Goal: Find specific page/section: Find specific page/section

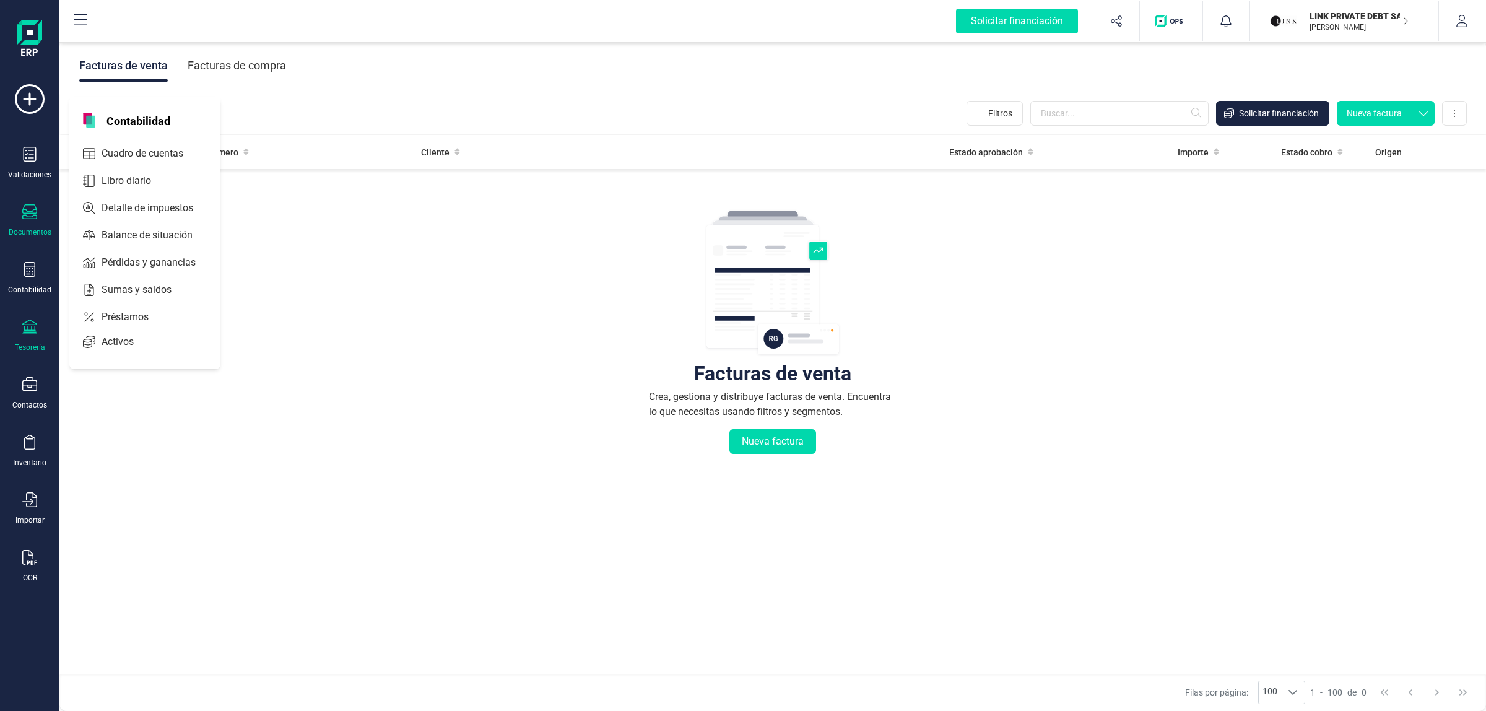
click at [28, 342] on div "Tesorería" at bounding box center [30, 347] width 30 height 10
click at [134, 209] on span "Cuentas bancarias" at bounding box center [151, 211] width 109 height 15
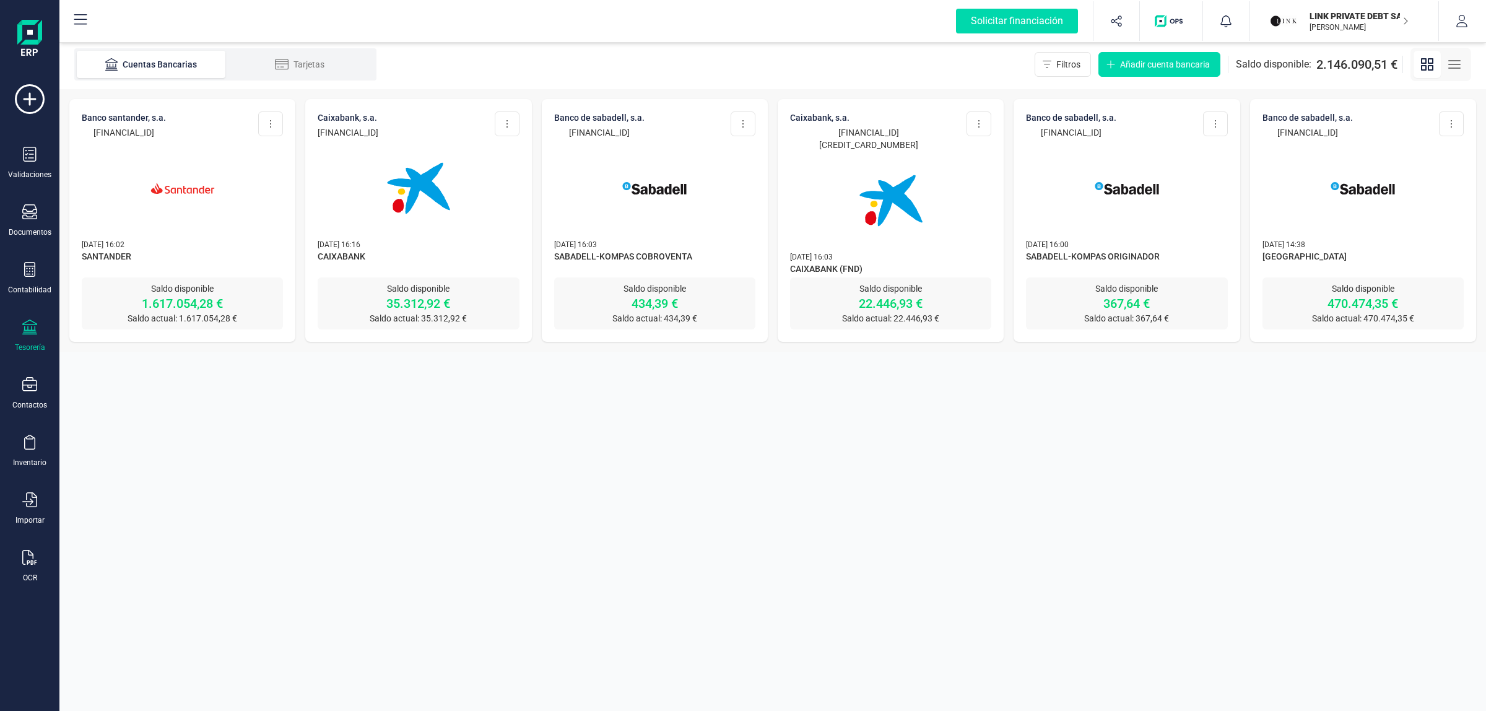
click at [167, 186] on img at bounding box center [183, 188] width 104 height 104
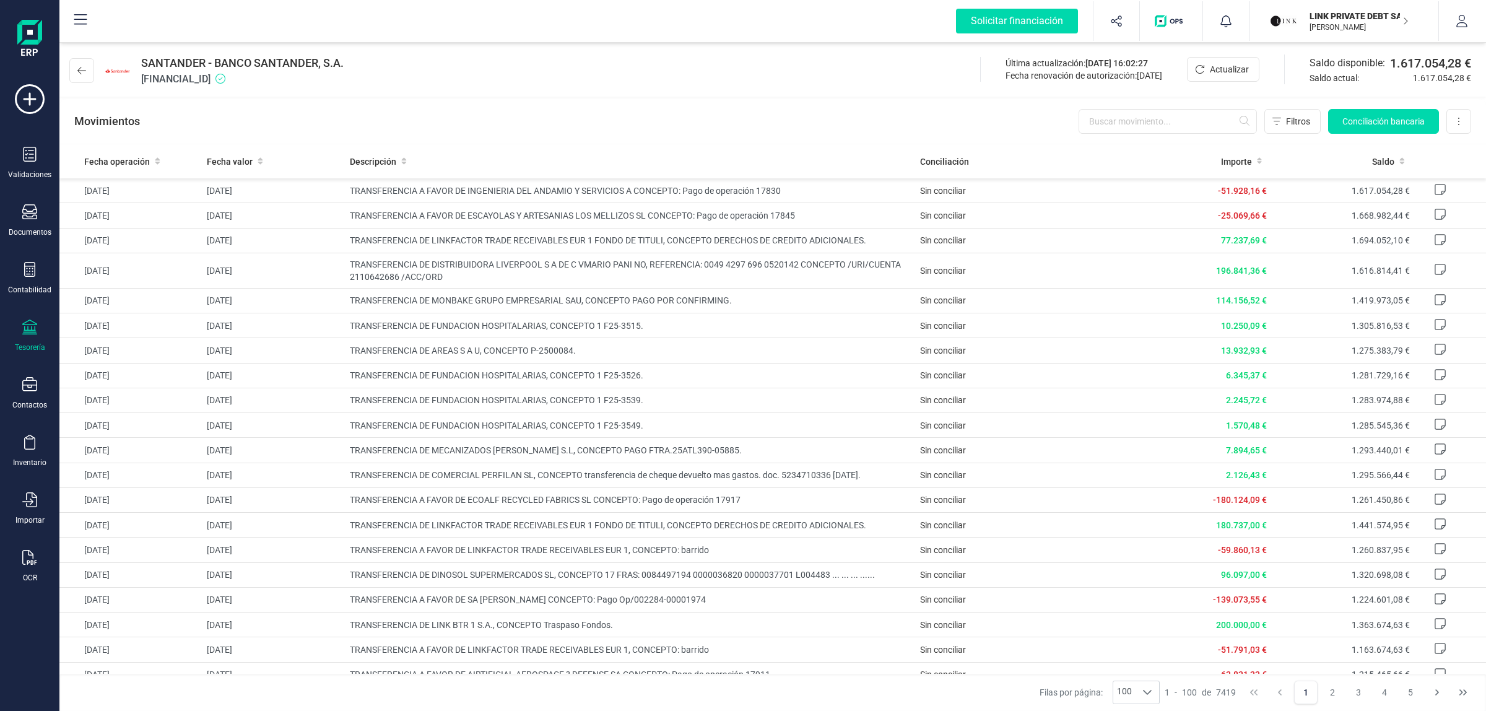
click at [1327, 22] on p "[PERSON_NAME]" at bounding box center [1358, 27] width 99 height 10
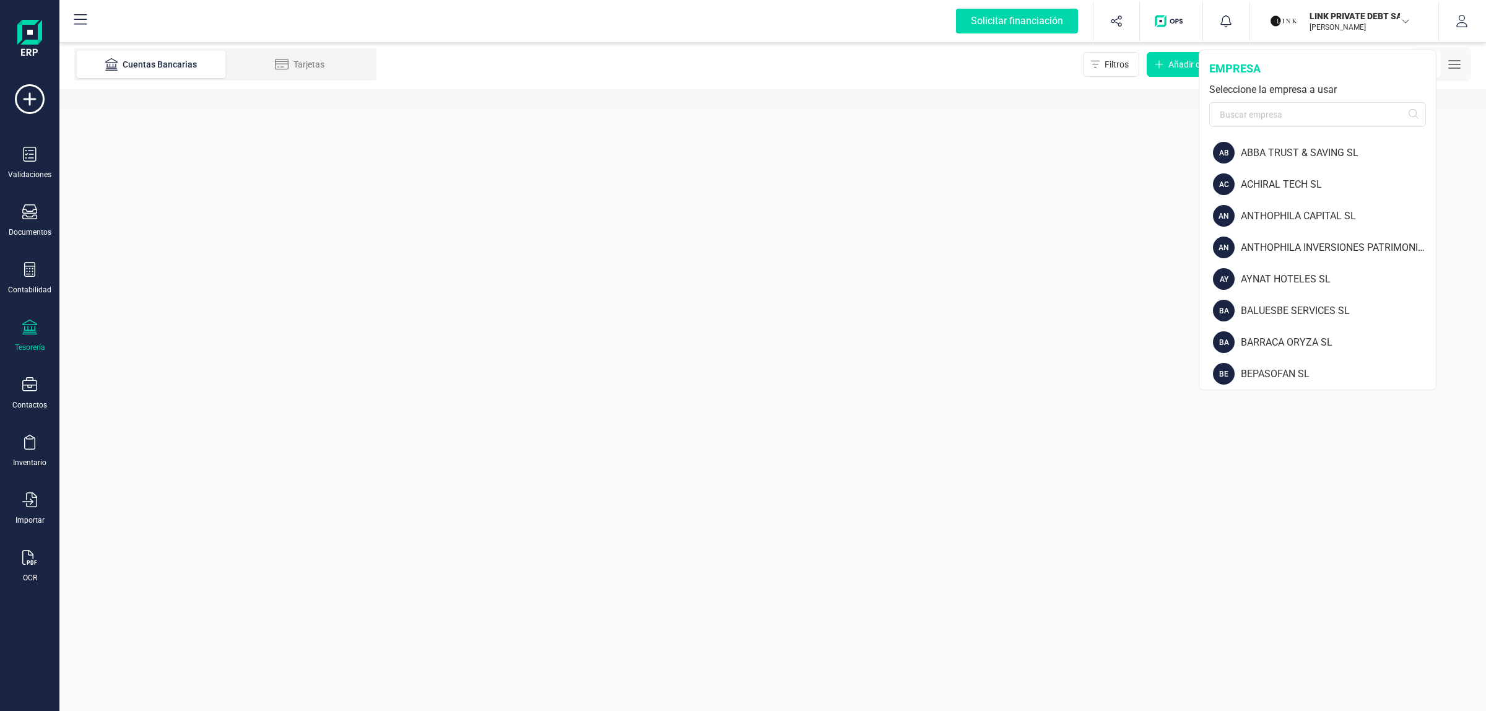
click at [1234, 131] on div "empresa Seleccione la empresa a usar" at bounding box center [1317, 93] width 236 height 87
click at [1267, 110] on input "text" at bounding box center [1317, 114] width 217 height 25
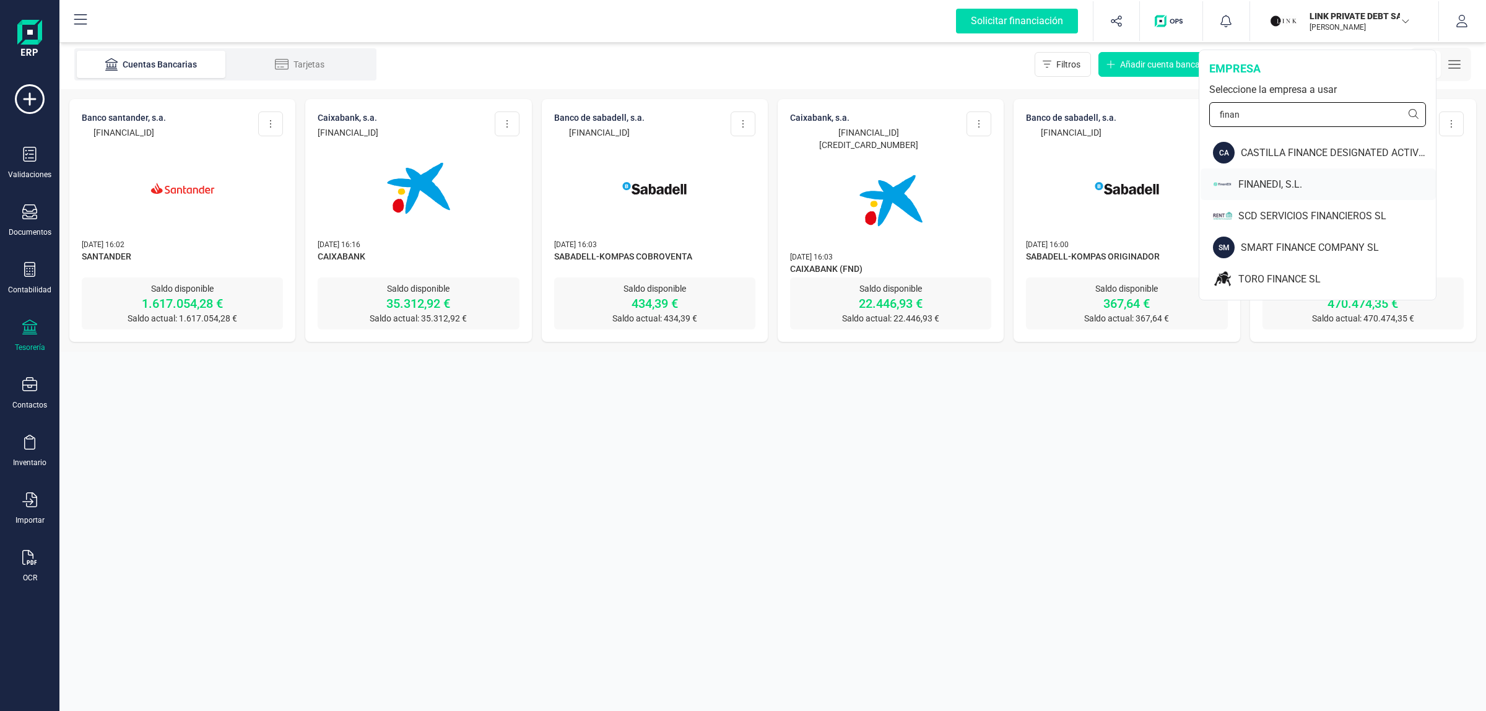
type input "finan"
click at [1229, 175] on div at bounding box center [1222, 184] width 19 height 22
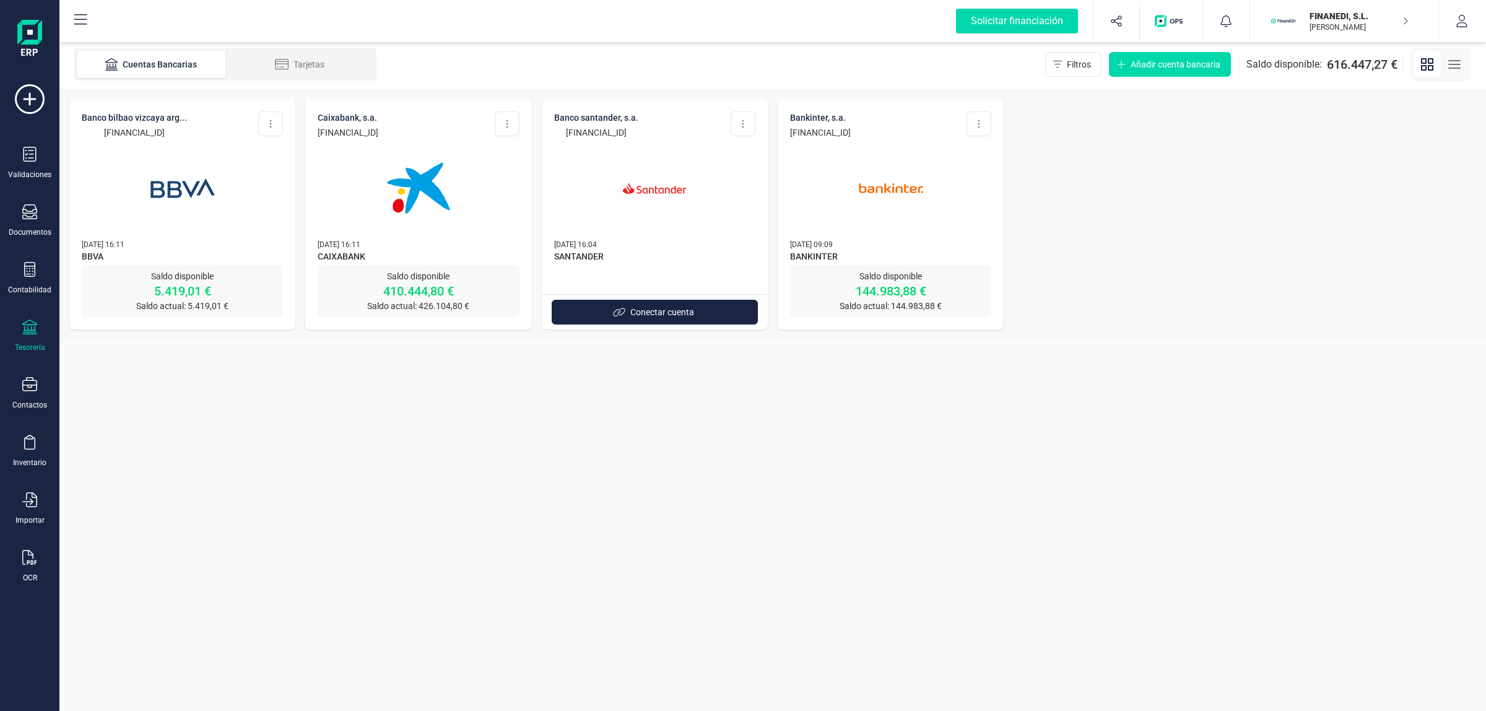
click at [652, 183] on img at bounding box center [654, 188] width 104 height 104
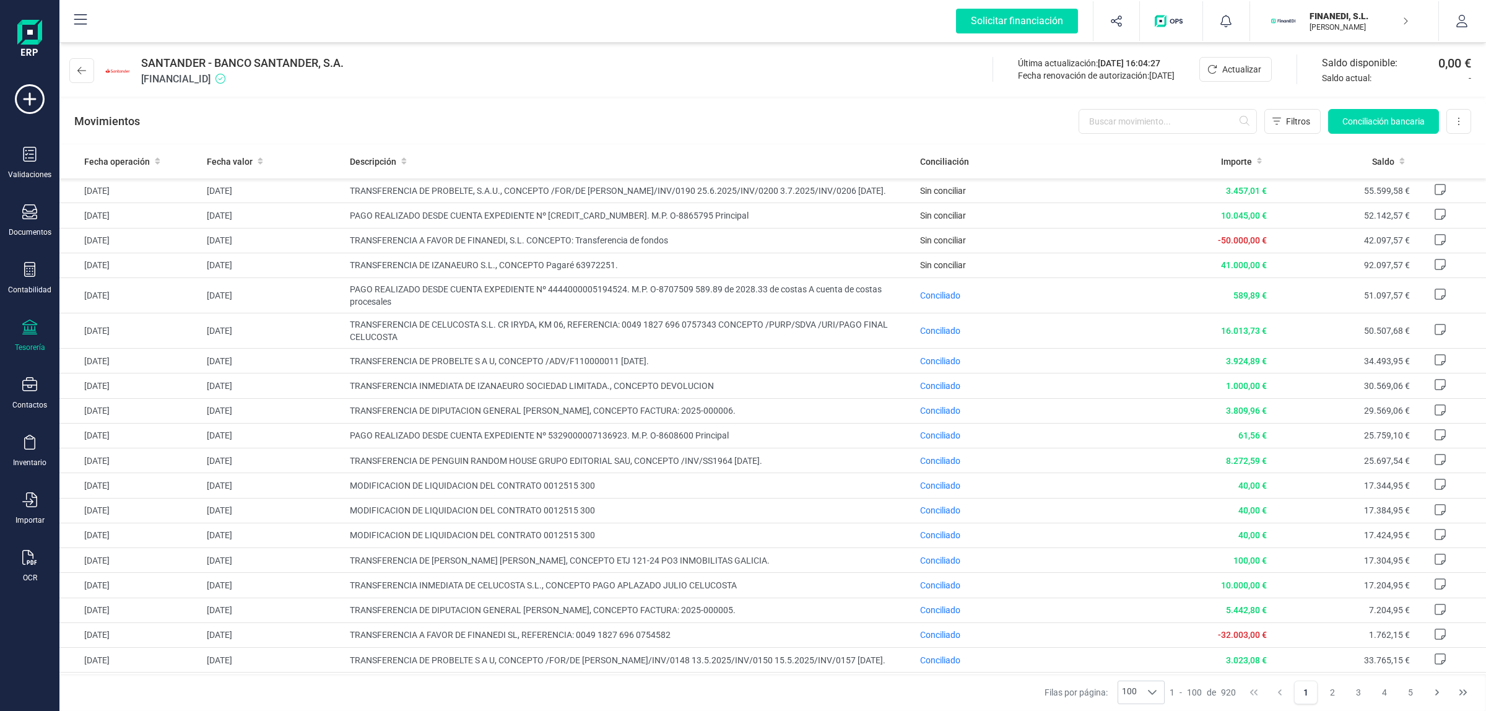
click at [452, 82] on div "SANTANDER - BANCO SANTANDER, S.A. [FINANCIAL_ID] Última actualización: [DATE] 1…" at bounding box center [772, 68] width 1426 height 57
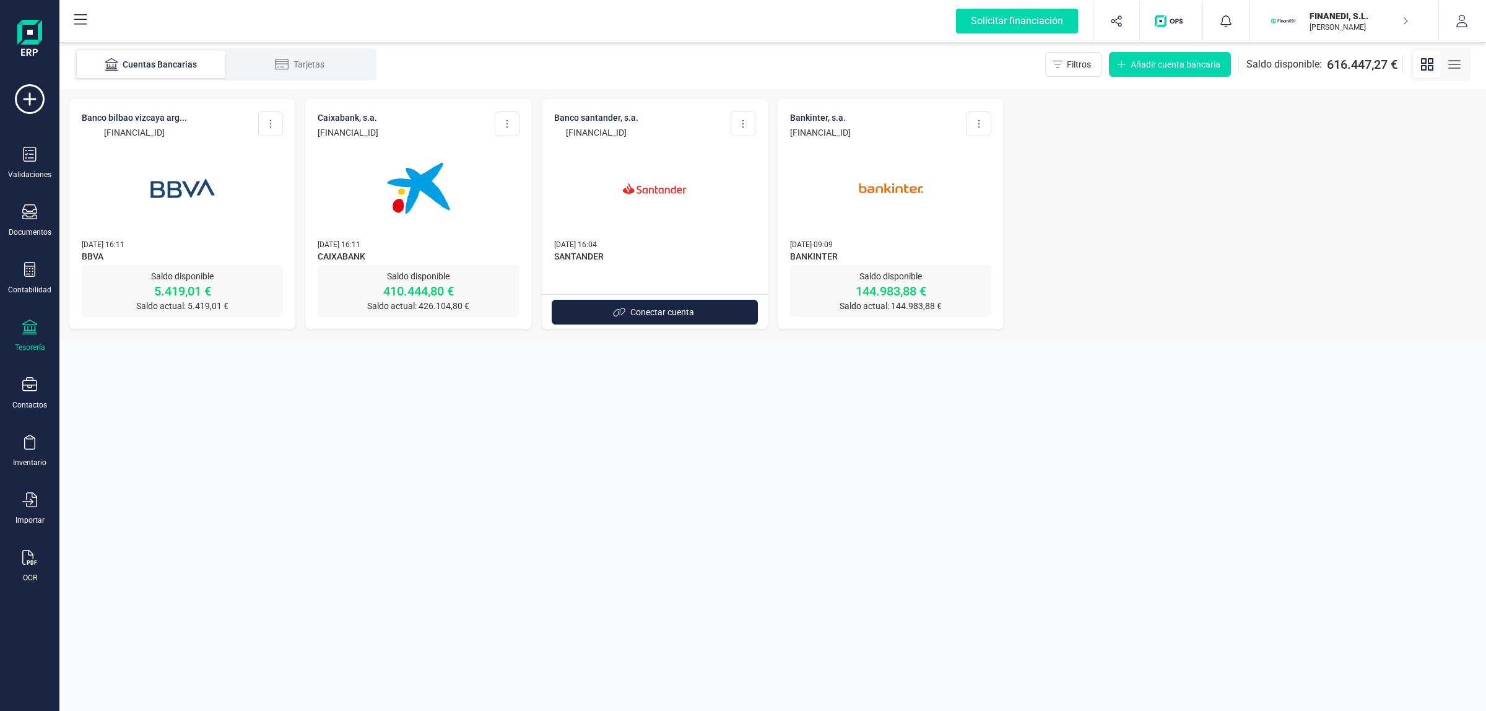
click at [685, 106] on div "BANCO SANTANDER, S.A. [FINANCIAL_ID] Editar cuenta Eliminar cuenta [DATE] 16:04…" at bounding box center [655, 187] width 226 height 176
click at [645, 220] on img at bounding box center [654, 188] width 104 height 104
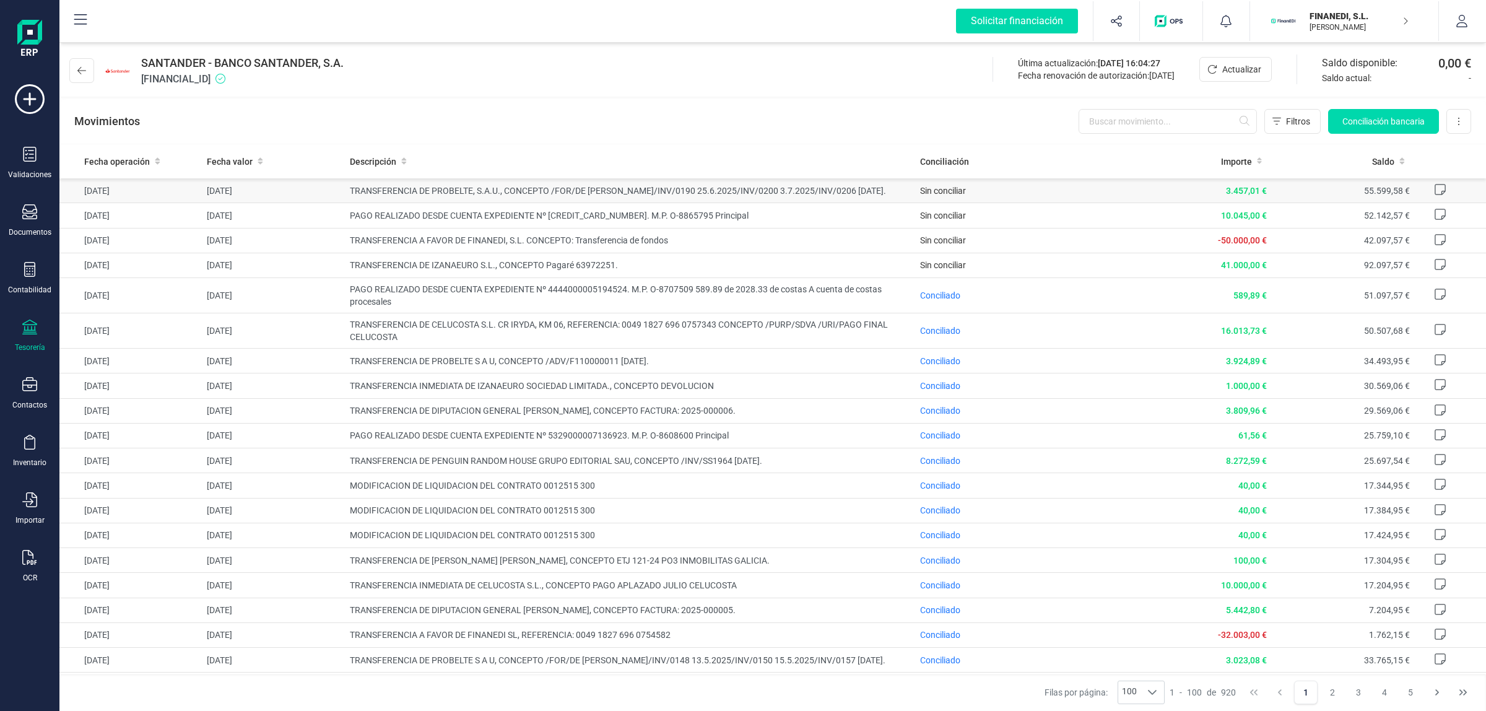
drag, startPoint x: 345, startPoint y: 187, endPoint x: 463, endPoint y: 201, distance: 119.1
click at [463, 201] on td "TRANSFERENCIA DE PROBELTE, S.A.U., CONCEPTO /FOR/DE [PERSON_NAME]/INV/0190 25.6…" at bounding box center [630, 190] width 571 height 25
copy span "TRANSFERENCIA DE PROBELTE, S.A.U., CONCEPTO /FOR/DE [PERSON_NAME]/INV/0190 25.6…"
click at [576, 89] on div "SANTANDER - BANCO SANTANDER, S.A. [FINANCIAL_ID] Última actualización: [DATE] 1…" at bounding box center [772, 68] width 1426 height 57
click at [574, 85] on div "SANTANDER - BANCO SANTANDER, S.A. [FINANCIAL_ID] Última actualización: [DATE] 1…" at bounding box center [772, 68] width 1426 height 57
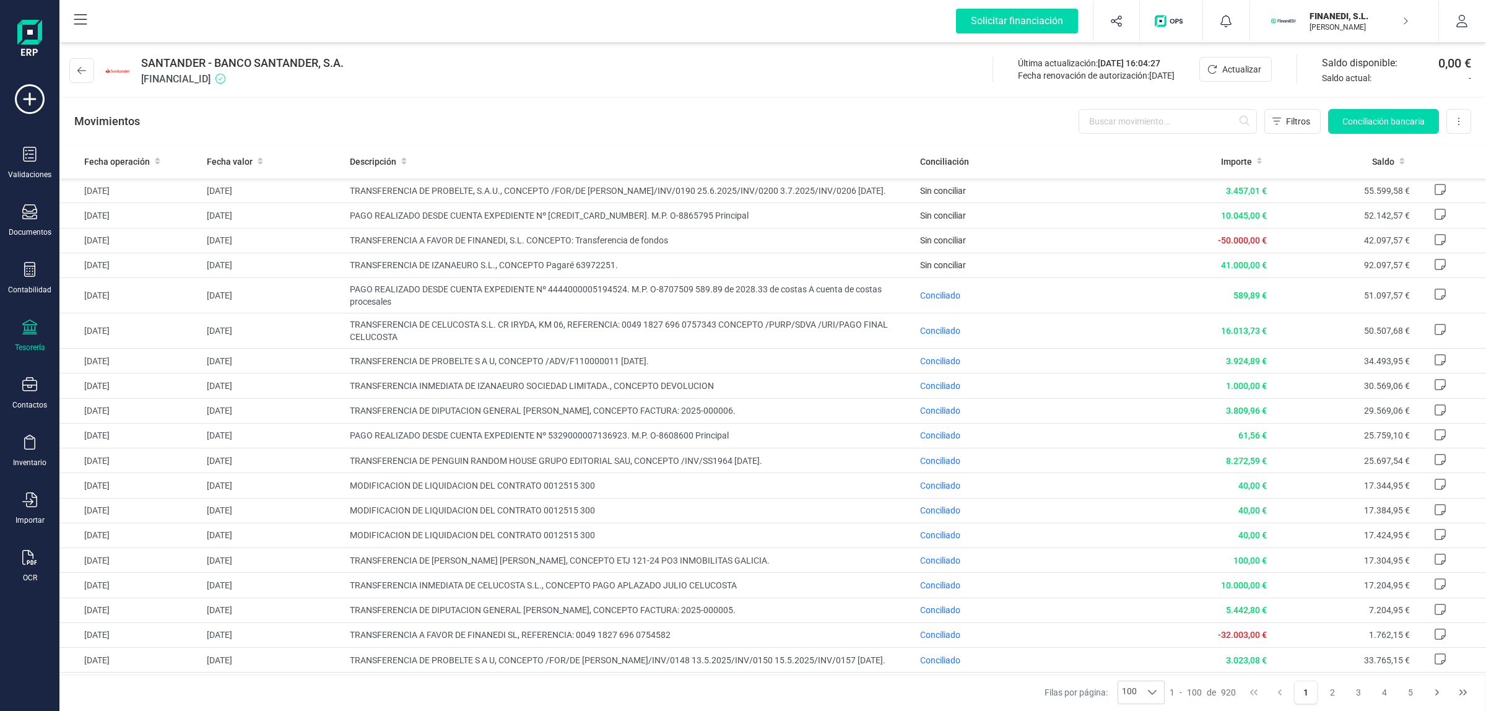
click at [576, 69] on div "SANTANDER - BANCO SANTANDER, S.A. [FINANCIAL_ID] Última actualización: [DATE] 1…" at bounding box center [772, 68] width 1426 height 57
click at [621, 118] on div "Movimientos Filtros Conciliación bancaria Descargar Excel Eliminar cuenta" at bounding box center [772, 121] width 1426 height 45
click at [624, 110] on div "Movimientos Filtros Conciliación bancaria Descargar Excel Eliminar cuenta" at bounding box center [772, 121] width 1426 height 45
click at [626, 113] on div "Movimientos Filtros Conciliación bancaria Descargar Excel Eliminar cuenta" at bounding box center [772, 121] width 1426 height 45
click at [624, 108] on div "Movimientos Filtros Conciliación bancaria Descargar Excel Eliminar cuenta" at bounding box center [772, 121] width 1426 height 45
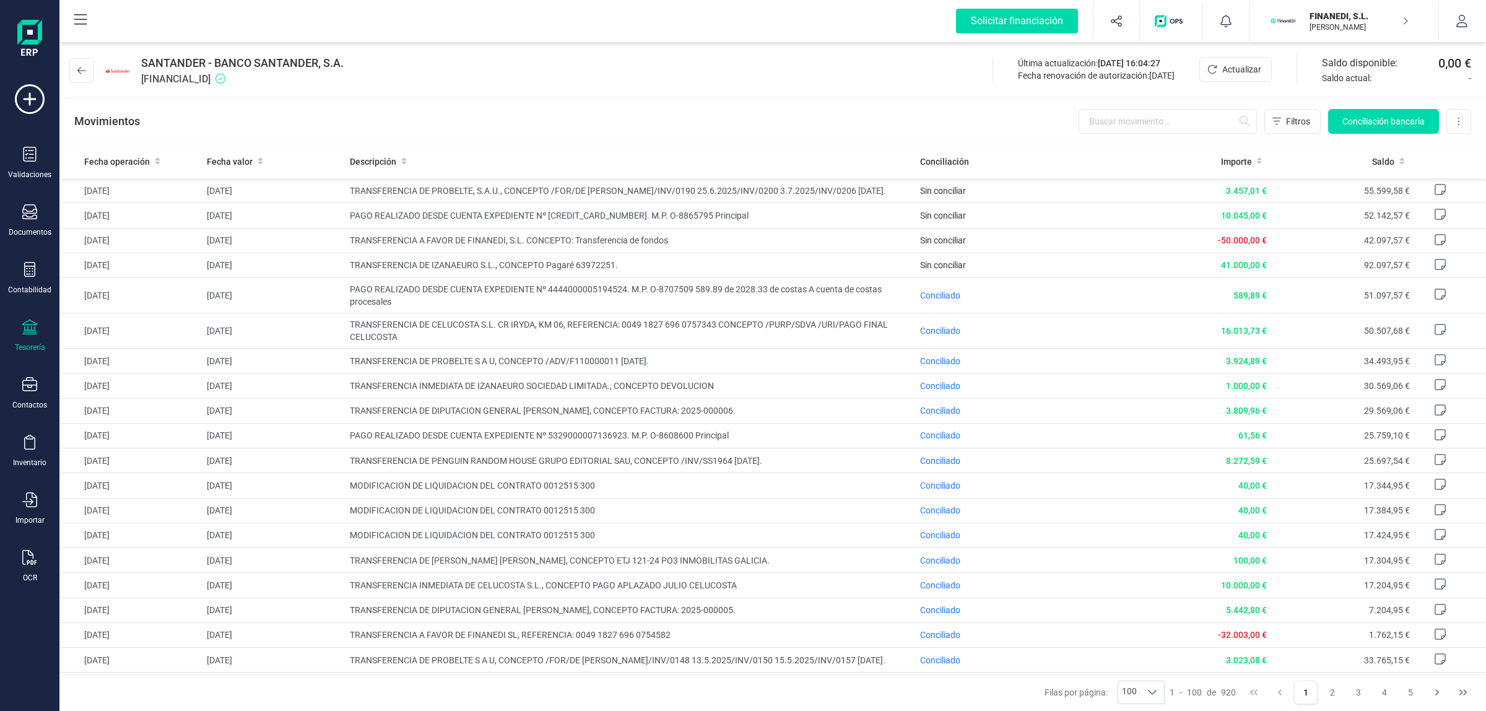
click at [1238, 67] on span "Actualizar" at bounding box center [1241, 69] width 39 height 12
click at [1212, 66] on icon "Actualizar" at bounding box center [1212, 69] width 10 height 10
click at [1233, 63] on span "Actualizar" at bounding box center [1241, 69] width 39 height 12
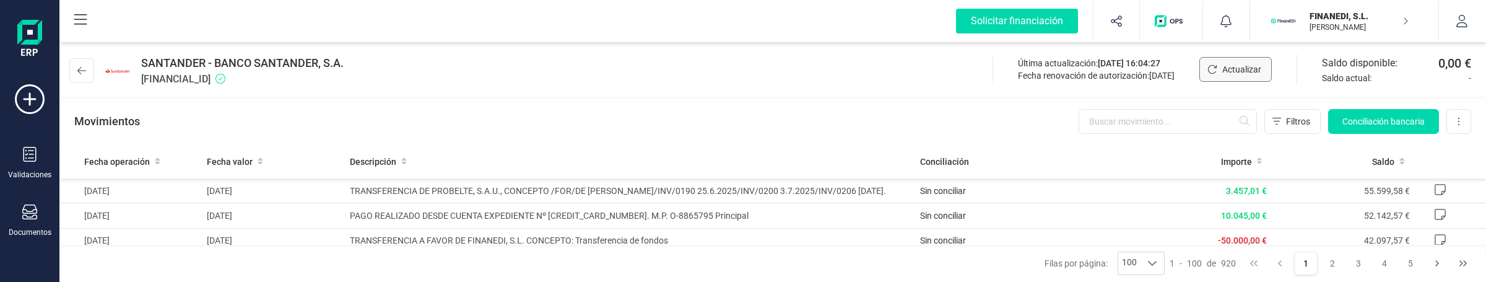
click at [1224, 68] on span "Actualizar" at bounding box center [1241, 69] width 39 height 12
click at [1229, 69] on span "Actualizar" at bounding box center [1241, 69] width 39 height 12
click at [78, 70] on icon at bounding box center [81, 70] width 9 height 7
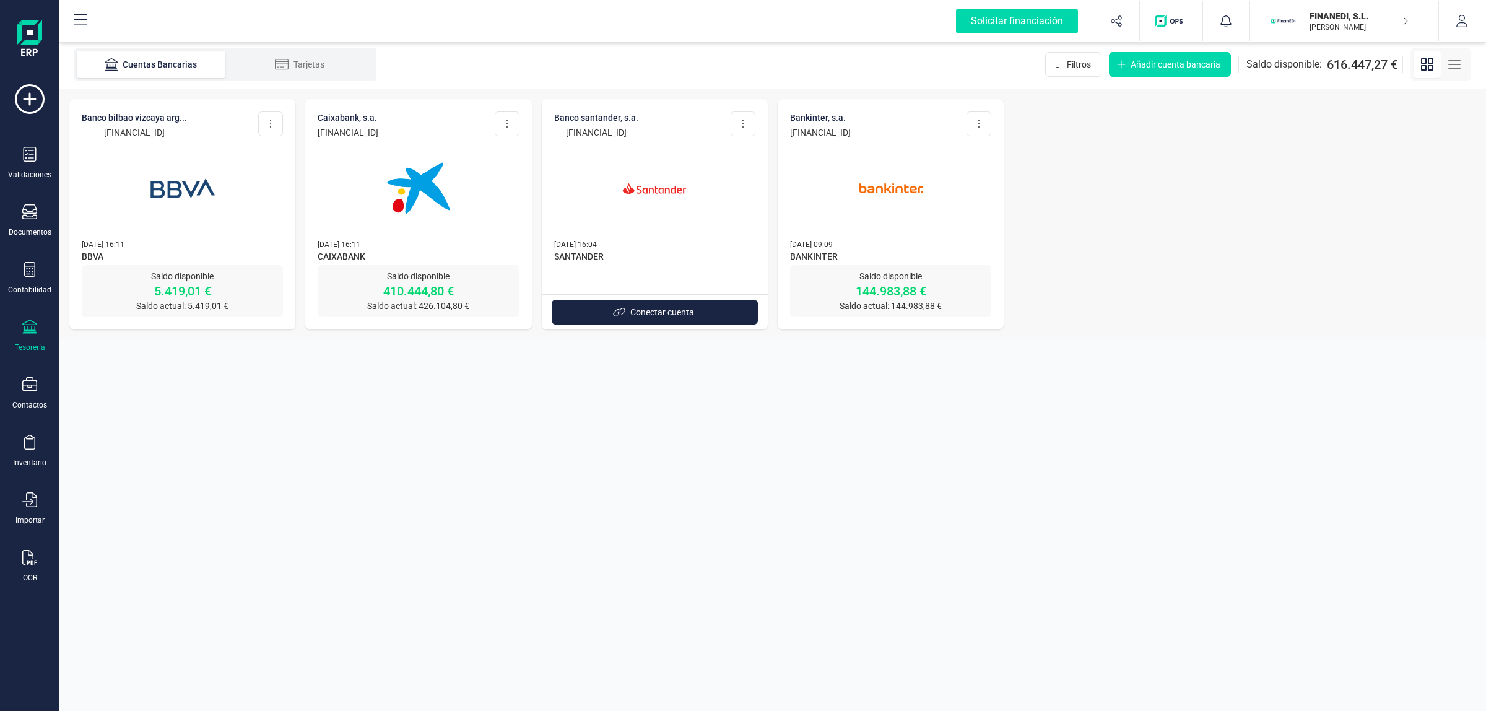
click at [647, 170] on img at bounding box center [654, 188] width 104 height 104
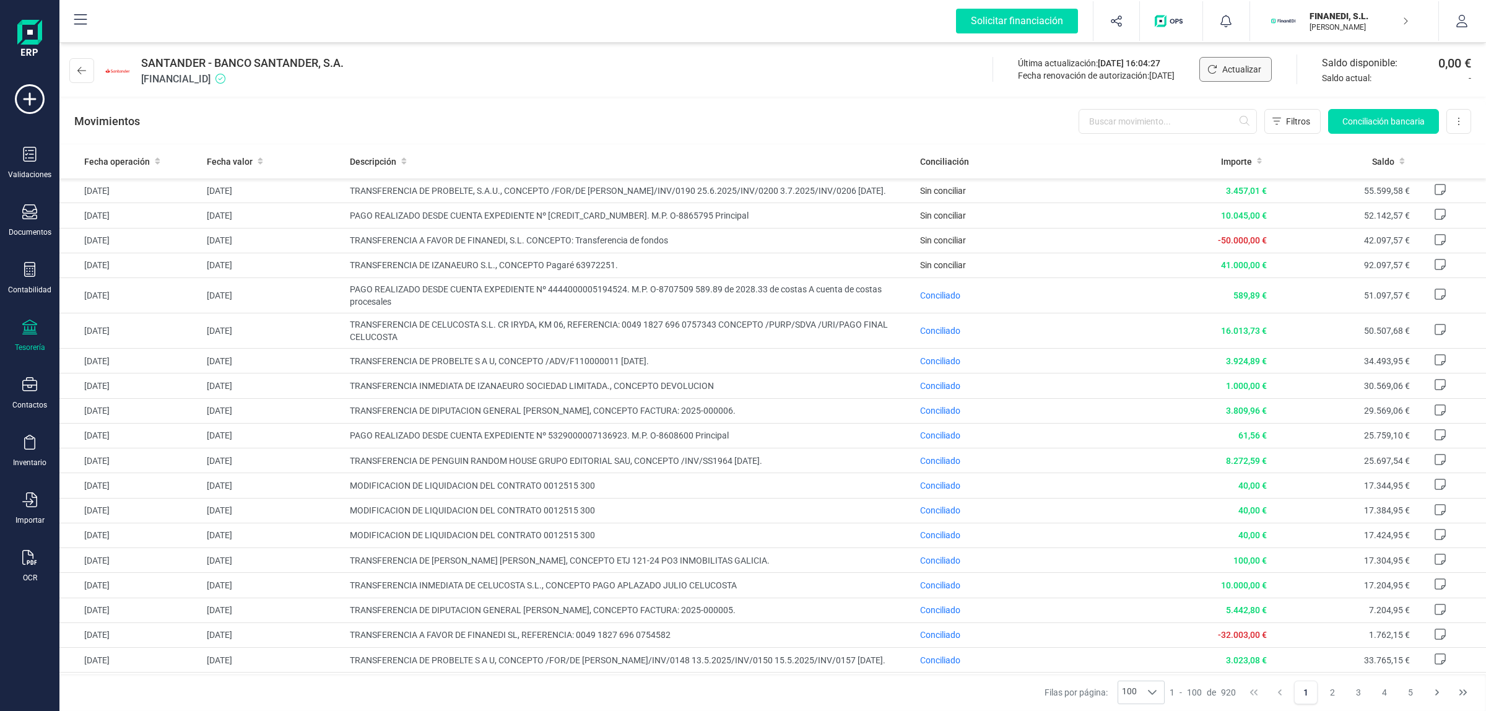
click at [1212, 74] on button "Actualizar" at bounding box center [1235, 69] width 72 height 25
click at [1244, 66] on span "Actualizar" at bounding box center [1241, 69] width 39 height 12
click at [805, 61] on div "SANTANDER - BANCO SANTANDER, S.A. [FINANCIAL_ID] Última actualización: [DATE] 1…" at bounding box center [772, 68] width 1426 height 57
click at [838, 87] on div "SANTANDER - BANCO SANTANDER, S.A. [FINANCIAL_ID] Última actualización: [DATE] 1…" at bounding box center [772, 68] width 1426 height 57
click at [1133, 118] on input "text" at bounding box center [1167, 121] width 178 height 25
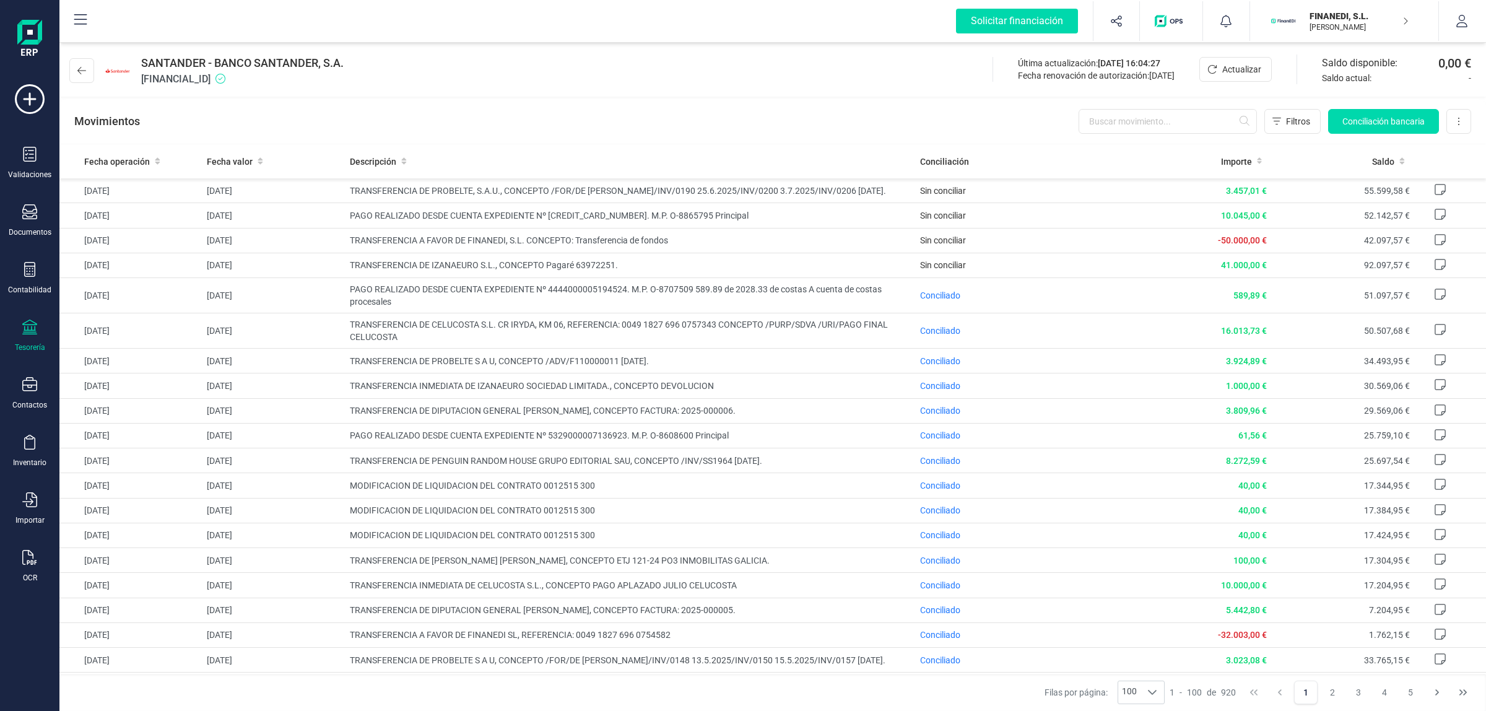
click at [1015, 111] on div "Movimientos Filtros Conciliación bancaria Descargar Excel Eliminar cuenta" at bounding box center [772, 121] width 1426 height 45
drag, startPoint x: 583, startPoint y: 381, endPoint x: 631, endPoint y: 579, distance: 204.5
click at [620, 313] on td "PAGO REALIZADO DESDE CUENTA EXPEDIENTE Nº 4444000005194524. M.P. O-8707509 589.…" at bounding box center [630, 295] width 571 height 35
click at [579, 130] on div "Movimientos Filtros Conciliación bancaria Descargar Excel Eliminar cuenta" at bounding box center [772, 121] width 1426 height 45
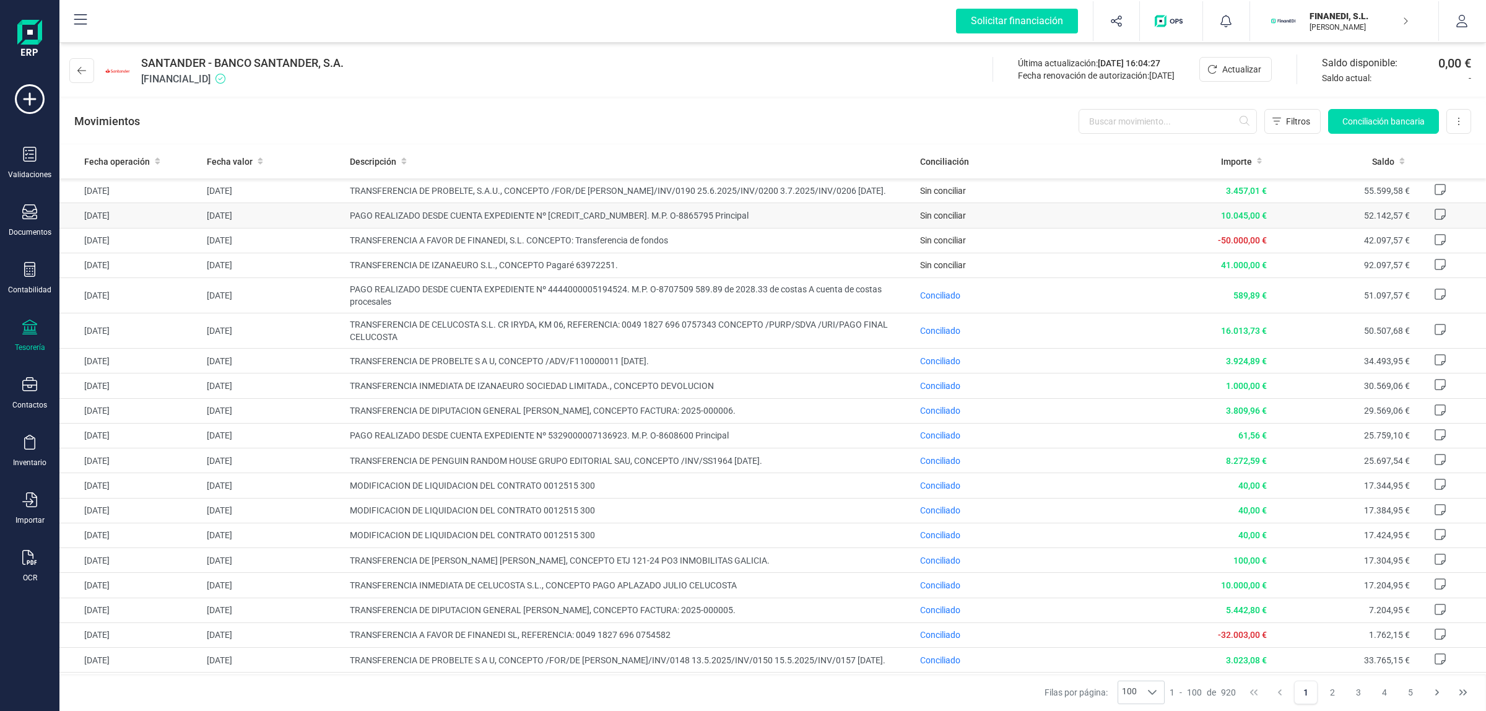
click at [600, 219] on span "PAGO REALIZADO DESDE CUENTA EXPEDIENTE Nº [CREDIT_CARD_NUMBER]. M.P. O-8865795 …" at bounding box center [630, 215] width 561 height 12
drag, startPoint x: 495, startPoint y: 197, endPoint x: 571, endPoint y: 425, distance: 240.8
click at [505, 246] on span "TRANSFERENCIA A FAVOR DE FINANEDI, S.L. CONCEPTO: Transferencia de fondos" at bounding box center [630, 240] width 561 height 12
drag, startPoint x: 496, startPoint y: 197, endPoint x: 756, endPoint y: 193, distance: 259.4
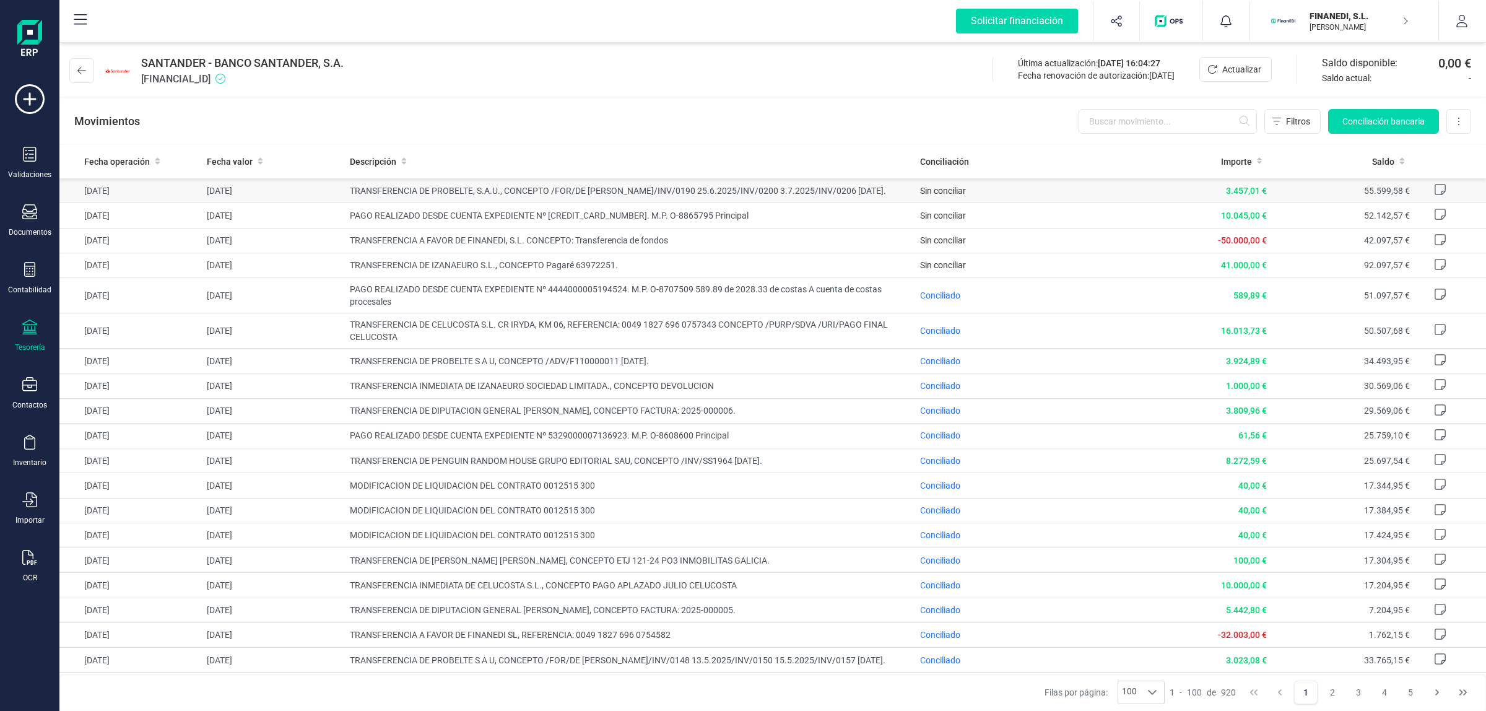
click at [749, 193] on span "TRANSFERENCIA DE PROBELTE, S.A.U., CONCEPTO /FOR/DE [PERSON_NAME]/INV/0190 25.6…" at bounding box center [630, 190] width 561 height 12
click at [756, 193] on span "TRANSFERENCIA DE PROBELTE, S.A.U., CONCEPTO /FOR/DE [PERSON_NAME]/INV/0190 25.6…" at bounding box center [630, 190] width 561 height 12
click at [90, 70] on button at bounding box center [81, 70] width 25 height 25
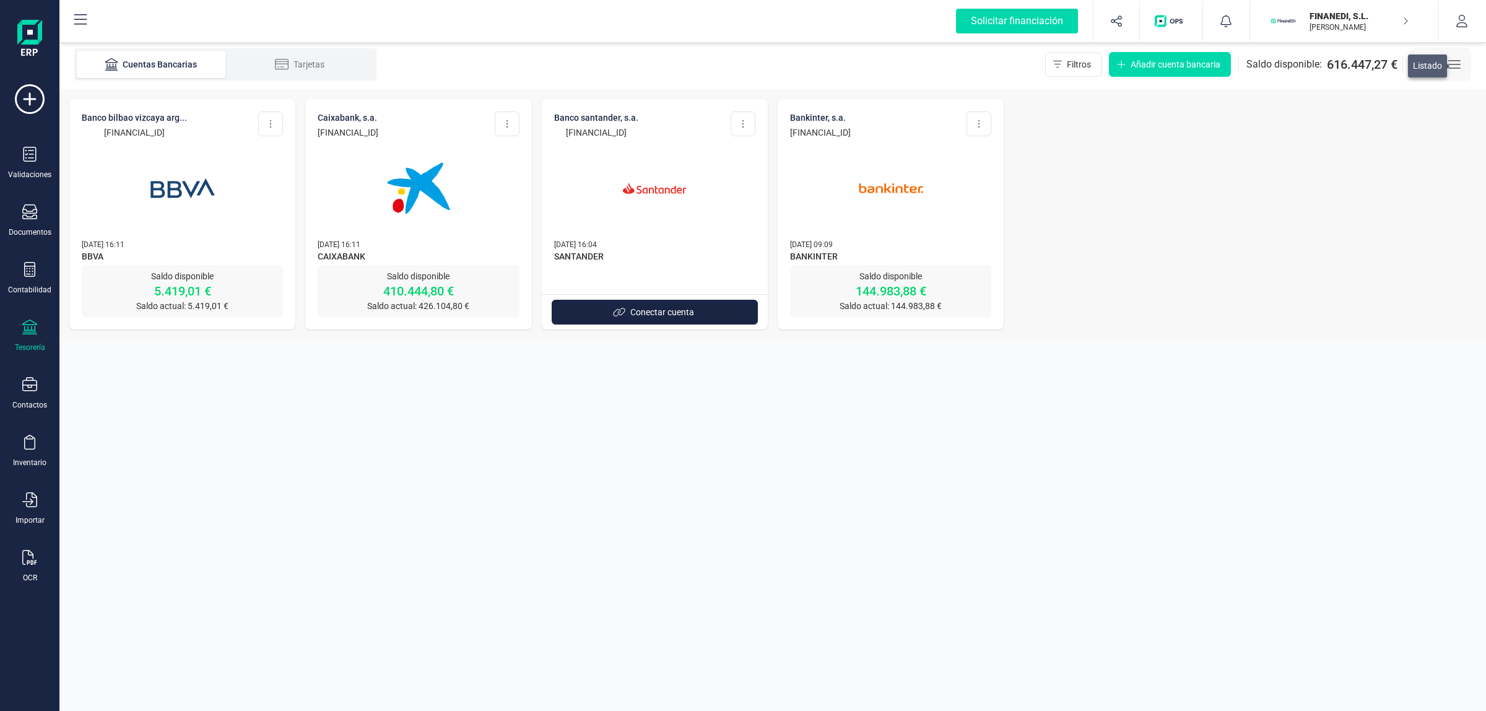
click at [1447, 62] on icon "button" at bounding box center [1454, 64] width 15 height 15
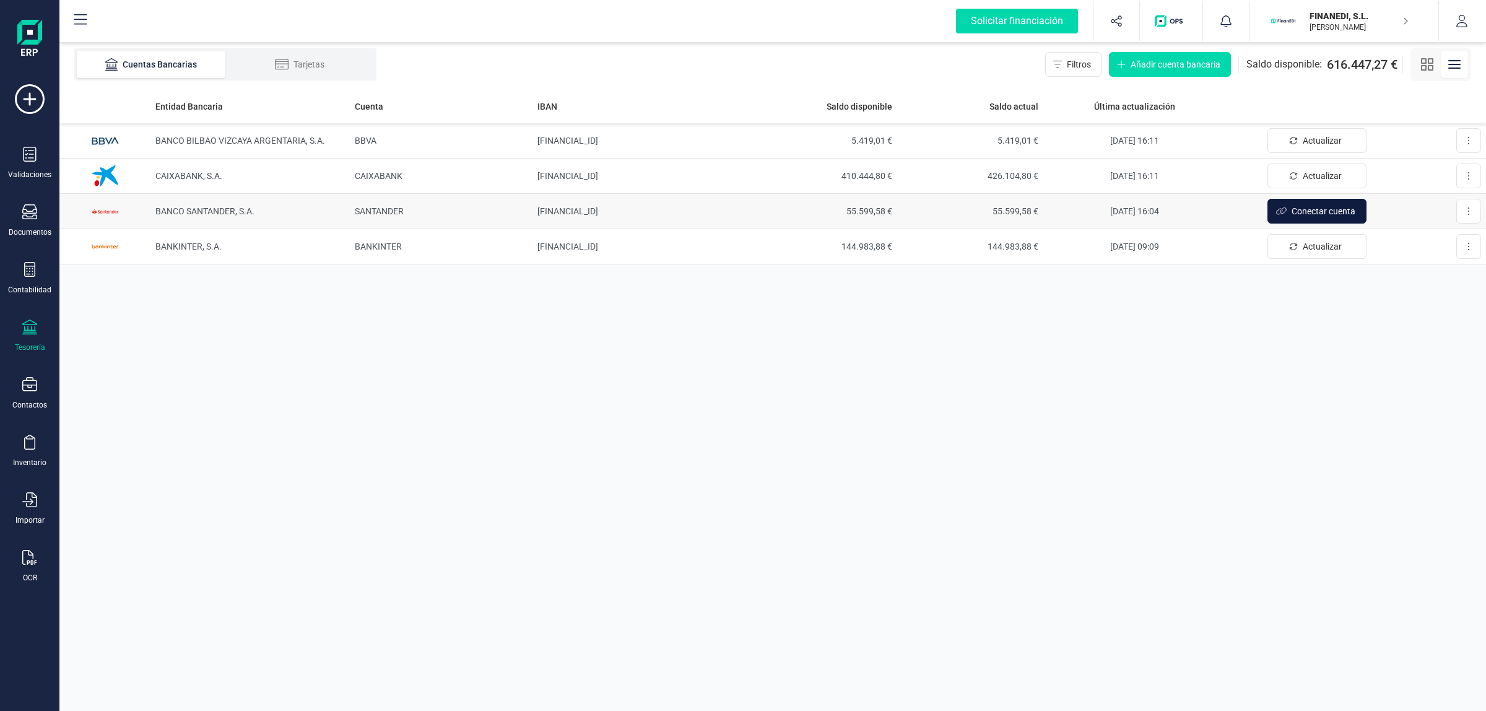
click at [1326, 206] on span "Conectar cuenta" at bounding box center [1323, 211] width 64 height 12
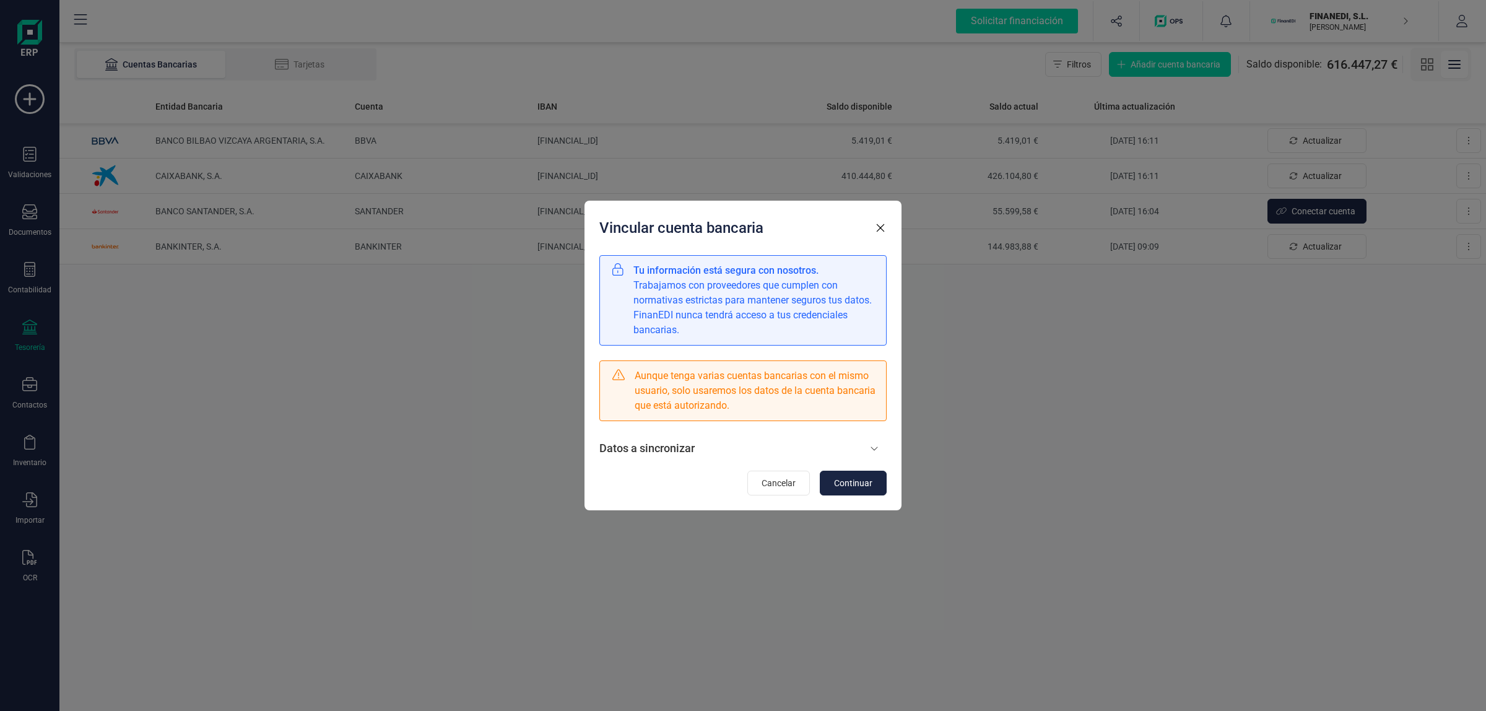
click at [749, 431] on div "Tu información está segura con nosotros. Trabajamos con proveedores que cumplen…" at bounding box center [742, 375] width 287 height 240
click at [750, 475] on button "Cancelar" at bounding box center [778, 482] width 63 height 25
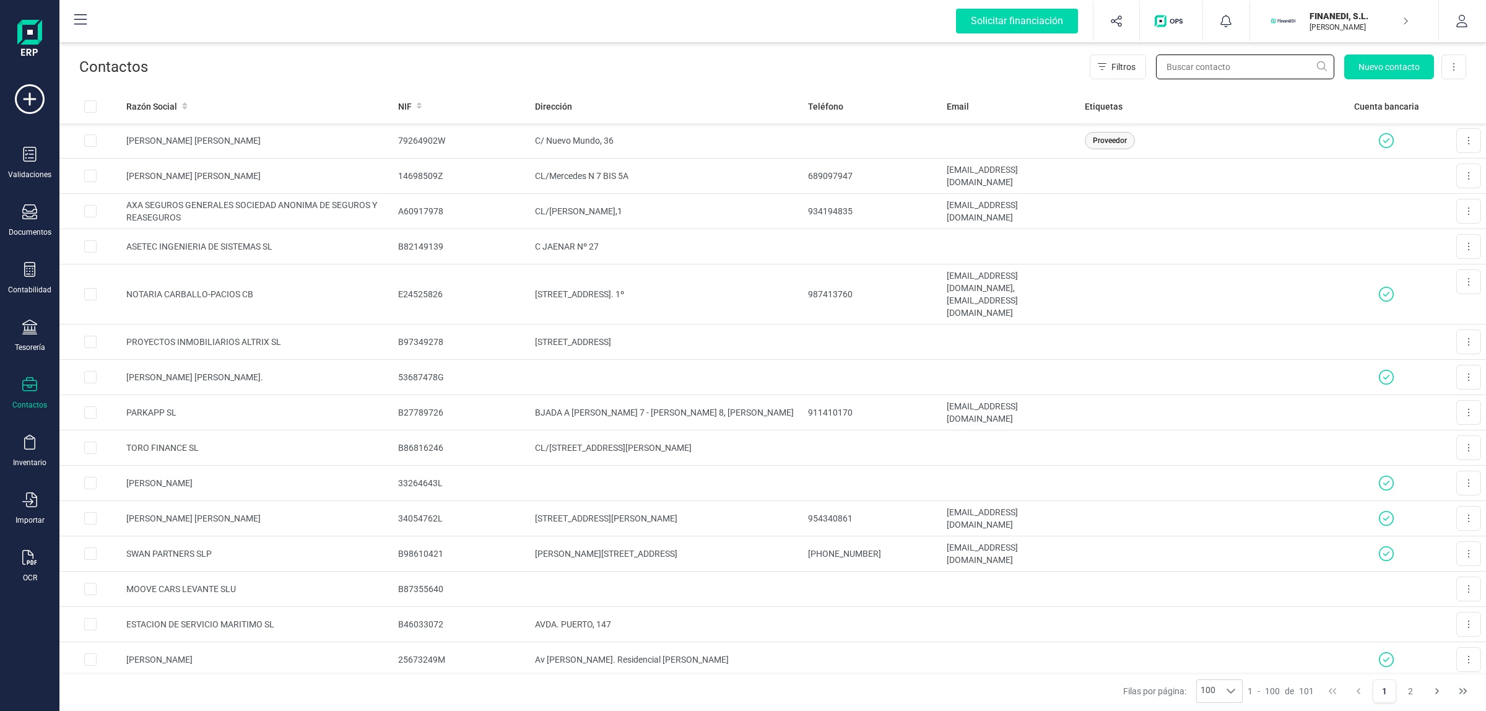
click at [1218, 67] on input "text" at bounding box center [1245, 66] width 178 height 25
click at [1229, 72] on input "cieza" at bounding box center [1245, 66] width 178 height 25
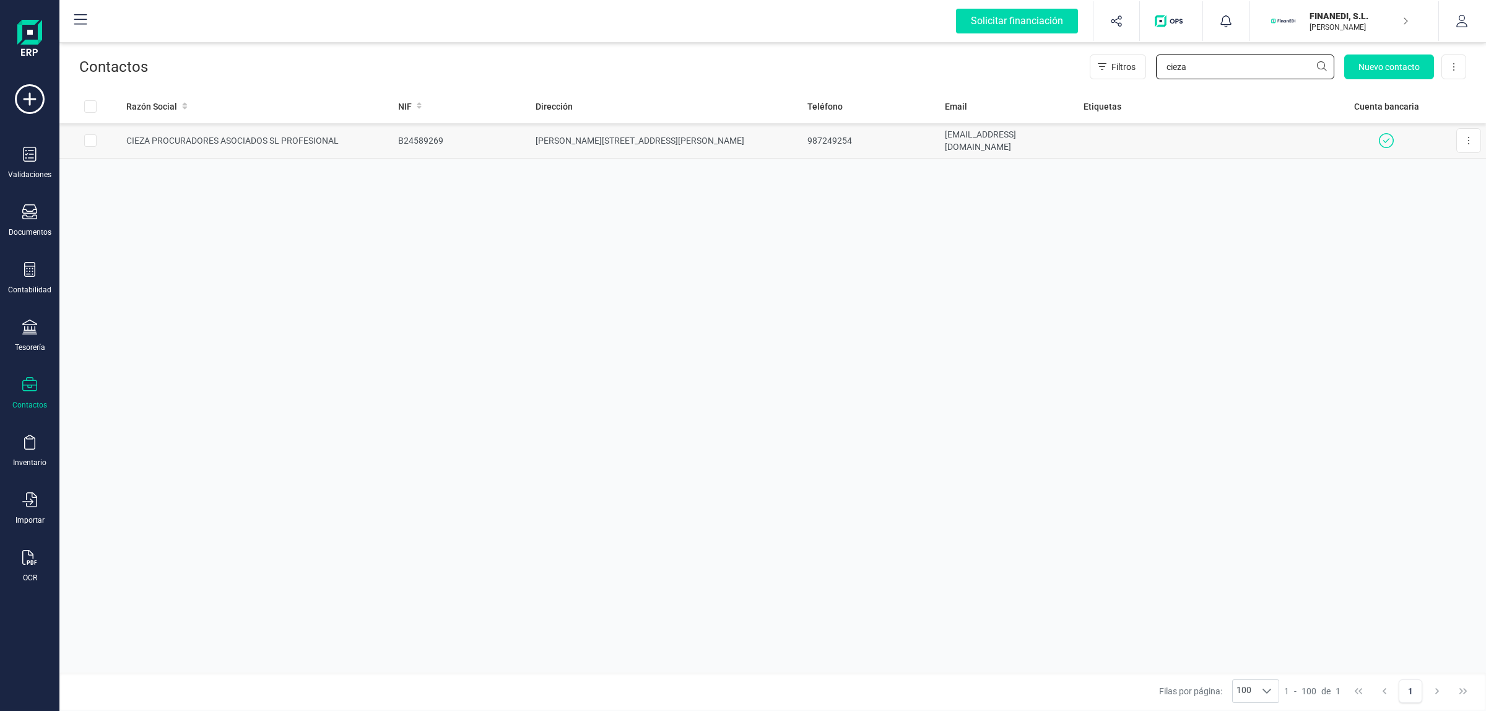
type input "cieza"
click at [379, 136] on td "CIEZA PROCURADORES ASOCIADOS SL PROFESIONAL" at bounding box center [257, 140] width 272 height 35
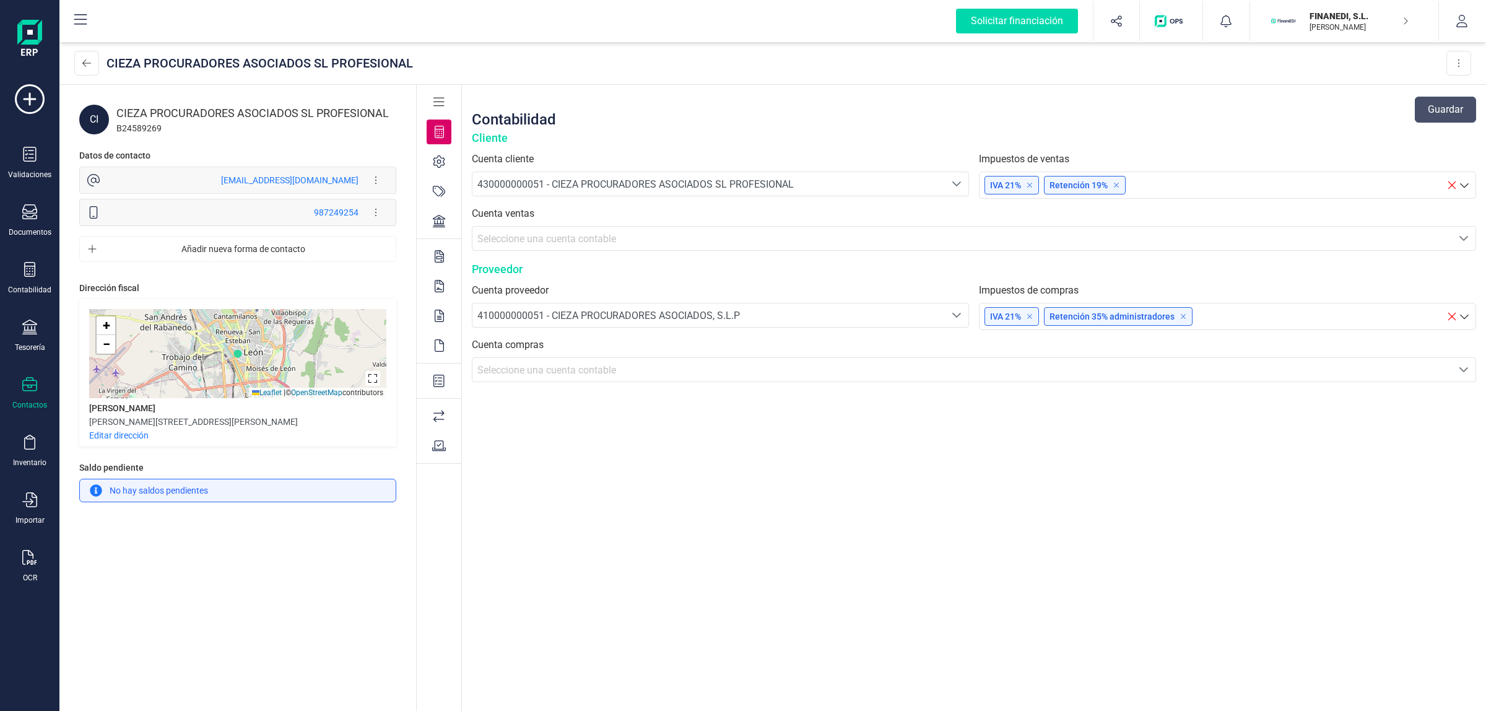
click at [437, 258] on icon at bounding box center [439, 256] width 9 height 12
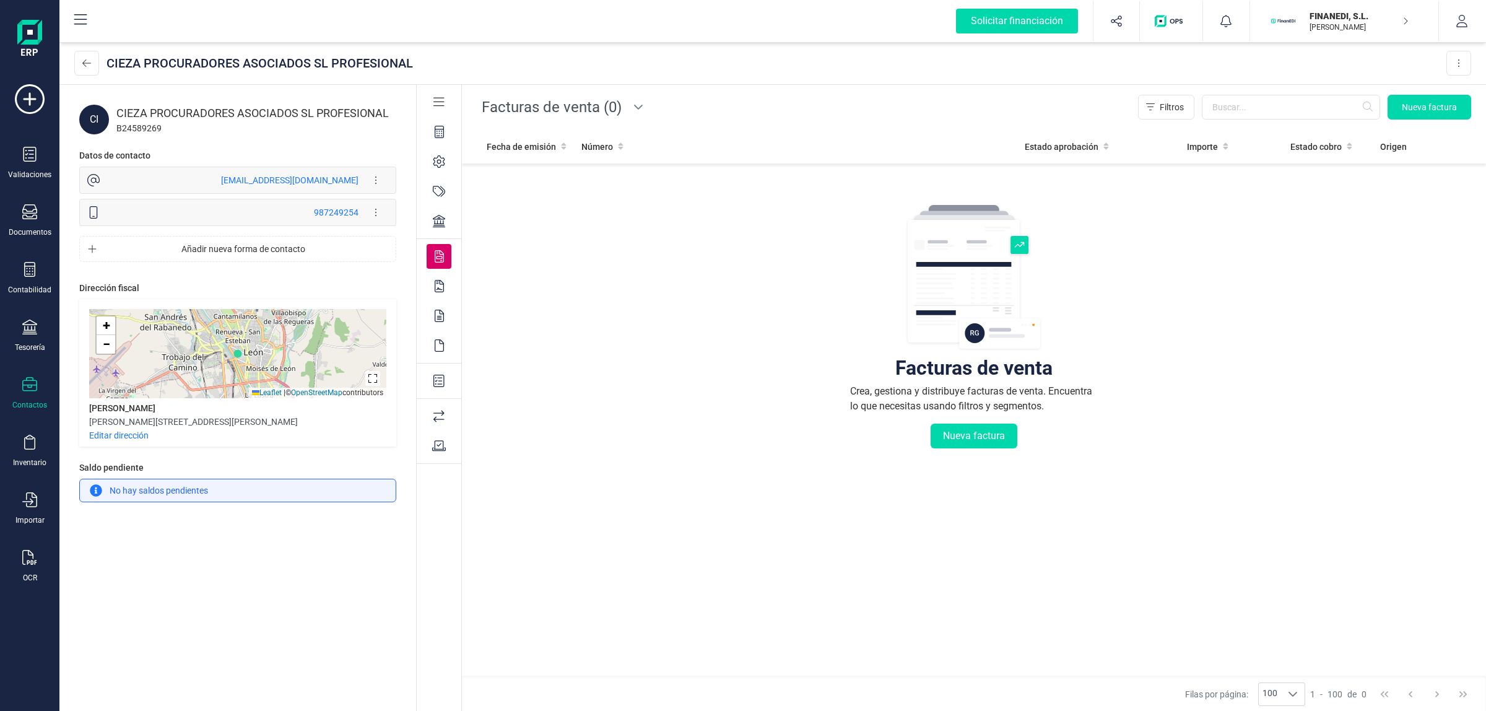
click at [579, 115] on span "Facturas de venta (0)" at bounding box center [552, 107] width 150 height 30
click at [560, 164] on span "Facturas de compra (19)" at bounding box center [541, 164] width 108 height 15
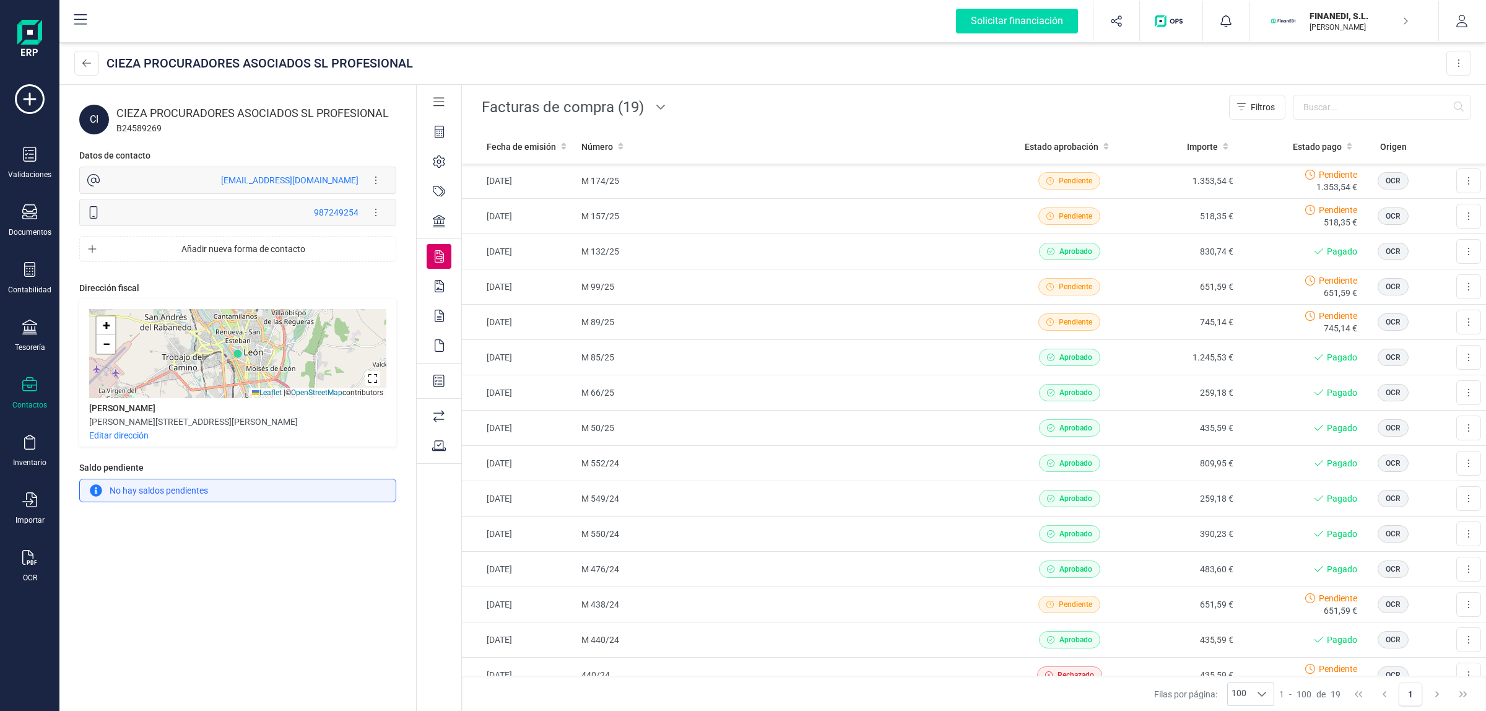
click at [436, 379] on icon at bounding box center [438, 381] width 11 height 12
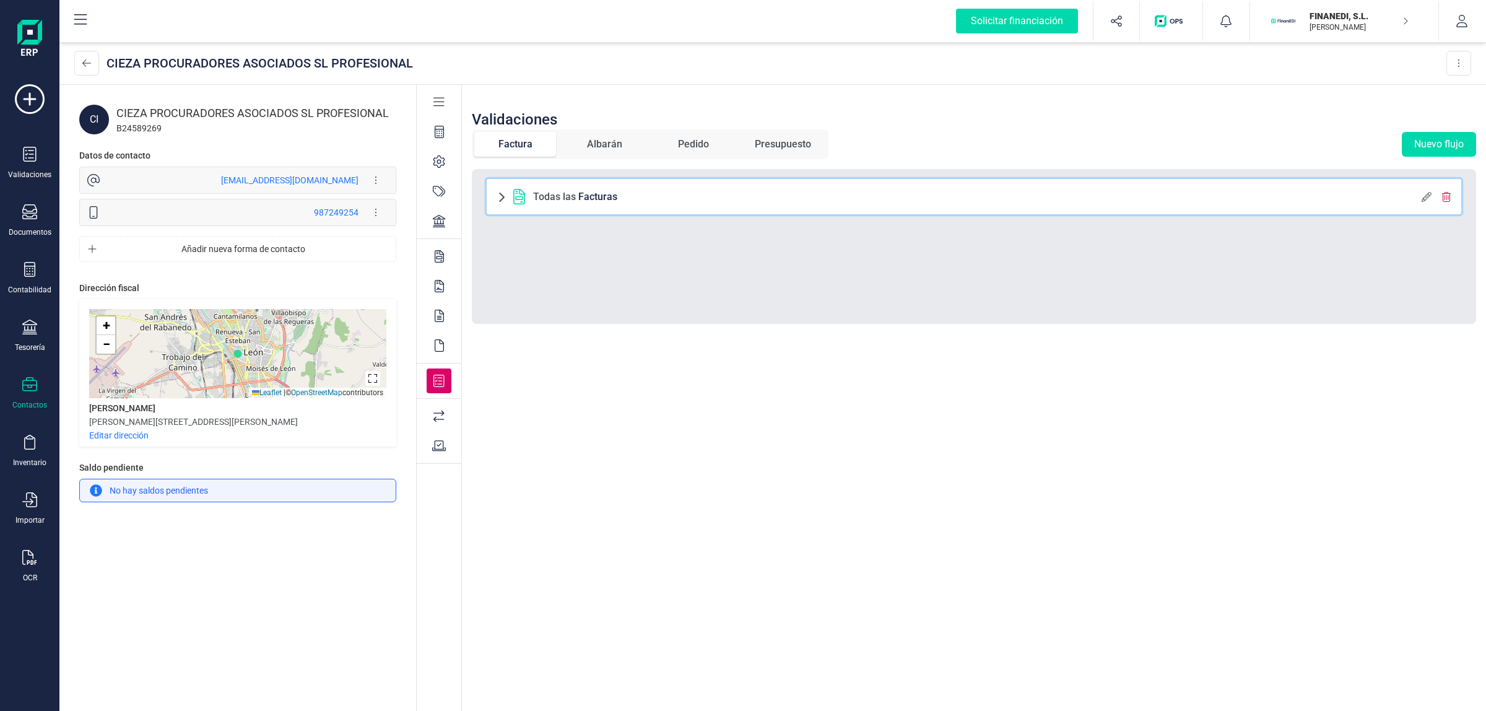
click at [503, 195] on span at bounding box center [501, 197] width 10 height 10
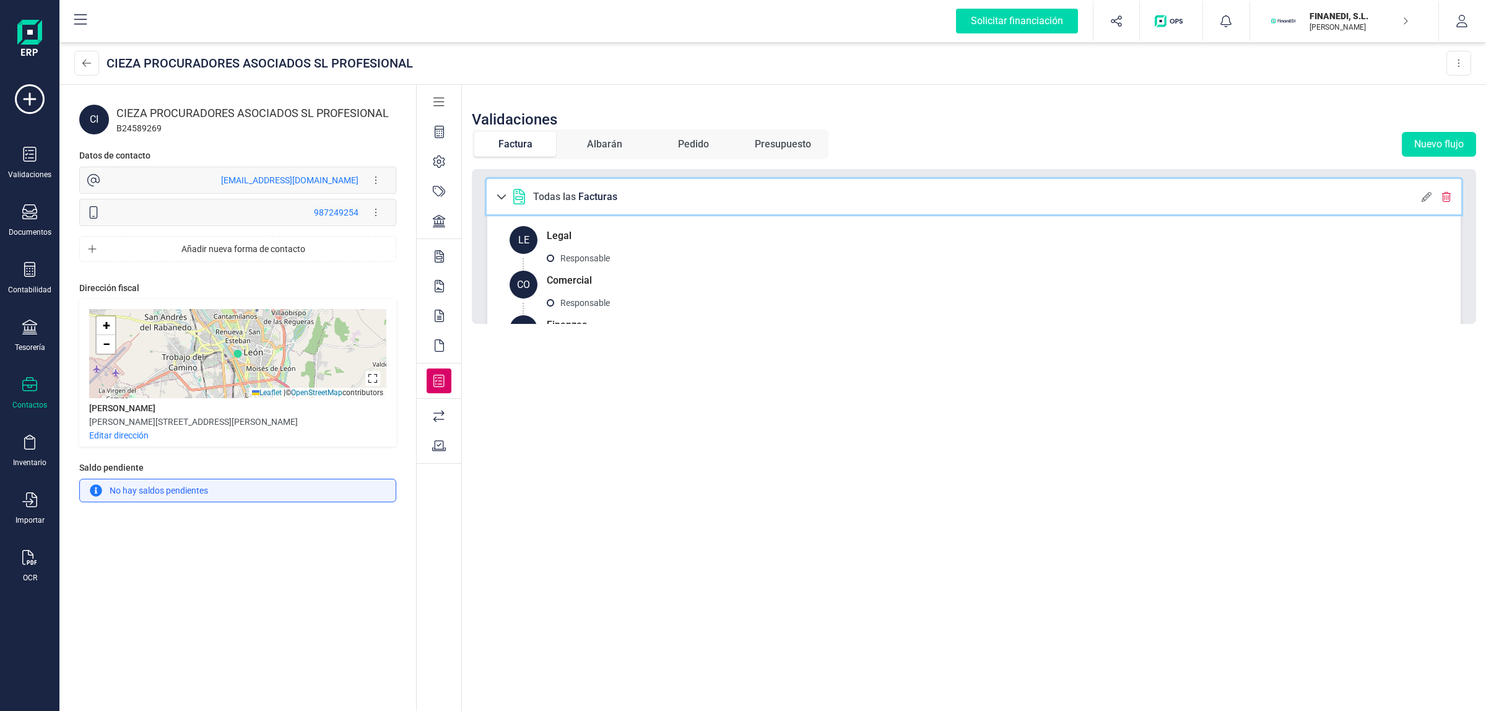
click at [503, 195] on span at bounding box center [501, 197] width 10 height 10
